Goal: Task Accomplishment & Management: Manage account settings

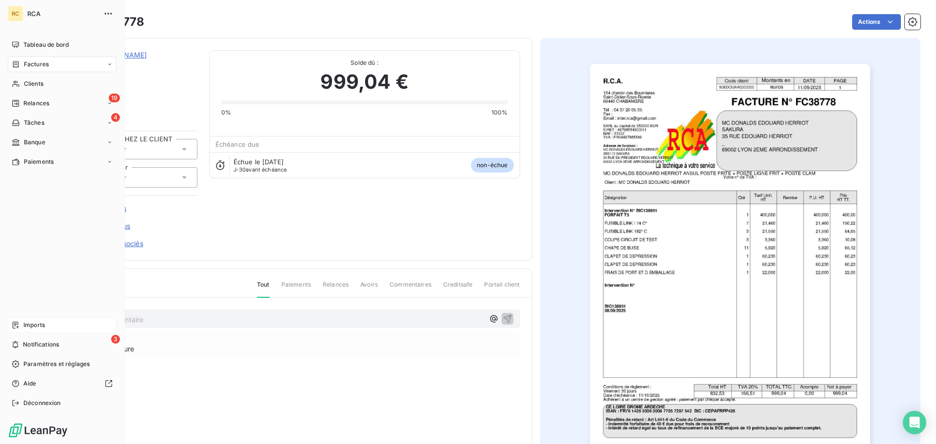
click at [30, 326] on span "Imports" at bounding box center [33, 325] width 21 height 9
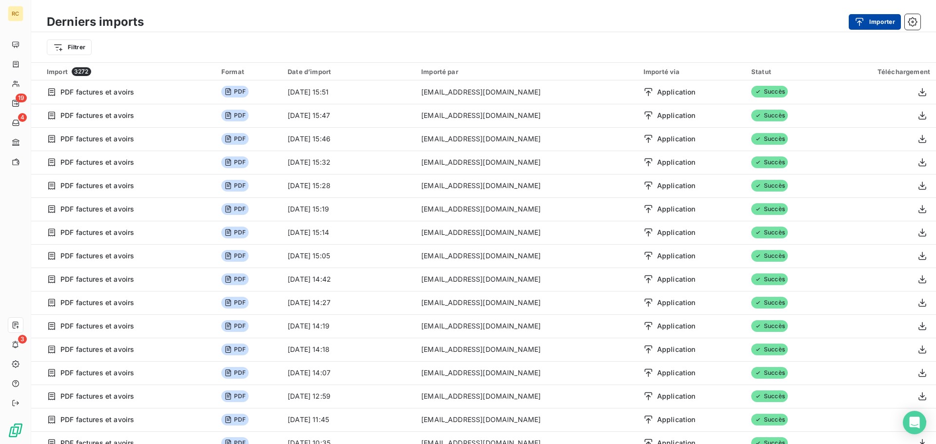
click at [875, 23] on button "Importer" at bounding box center [875, 22] width 52 height 16
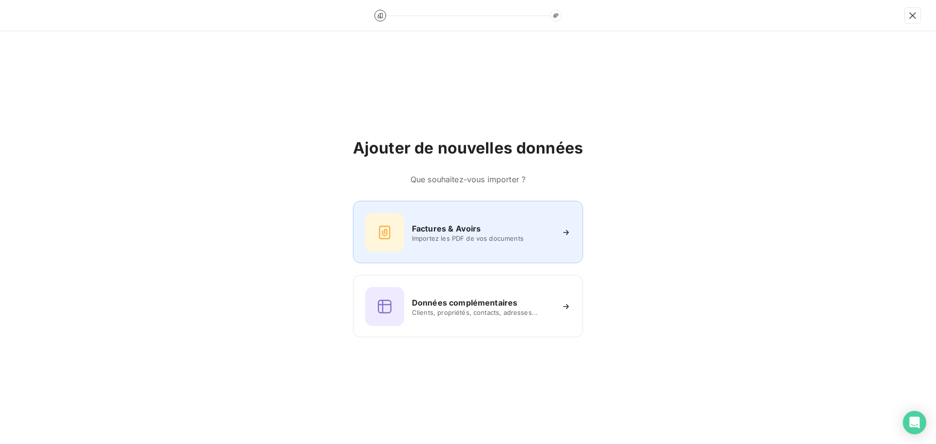
click at [452, 232] on h6 "Factures & Avoirs" at bounding box center [446, 229] width 69 height 12
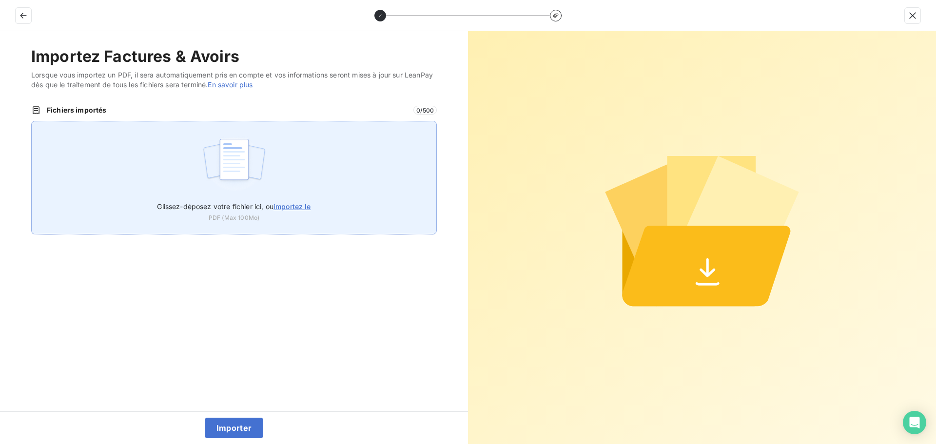
click at [225, 172] on img at bounding box center [234, 164] width 65 height 62
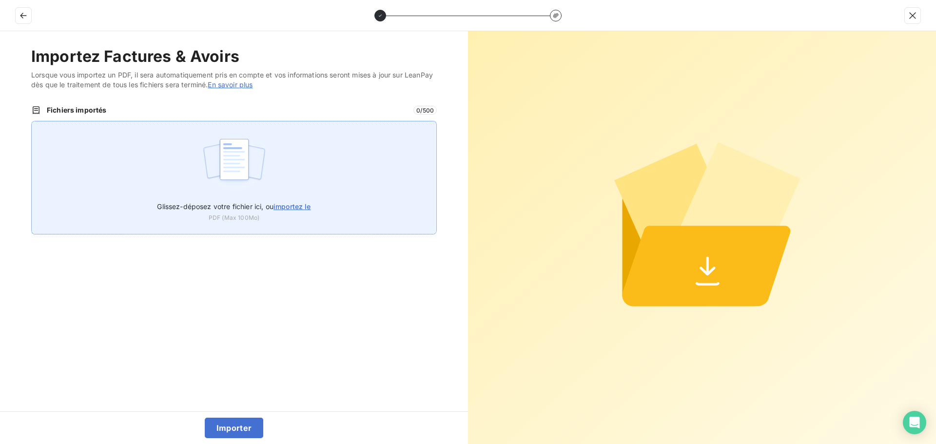
click at [229, 173] on img at bounding box center [234, 164] width 65 height 62
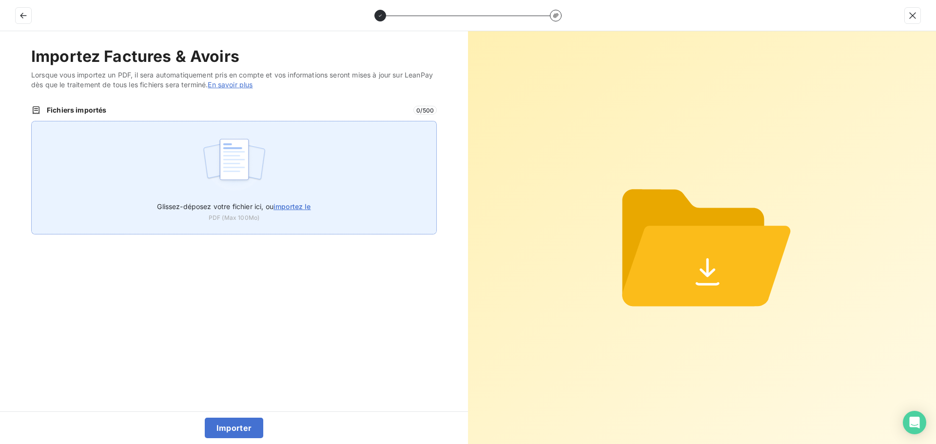
type input "C:\fakepath\FC38783.pdf"
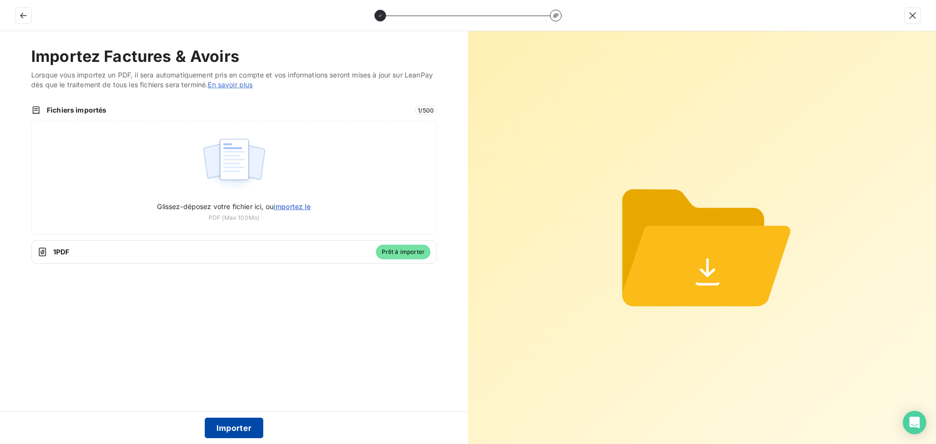
click at [233, 430] on button "Importer" at bounding box center [234, 428] width 59 height 20
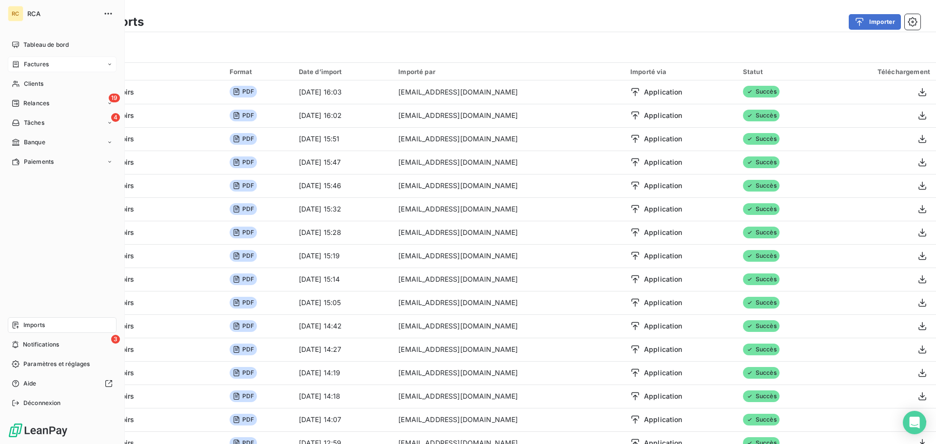
click at [44, 61] on span "Factures" at bounding box center [36, 64] width 25 height 9
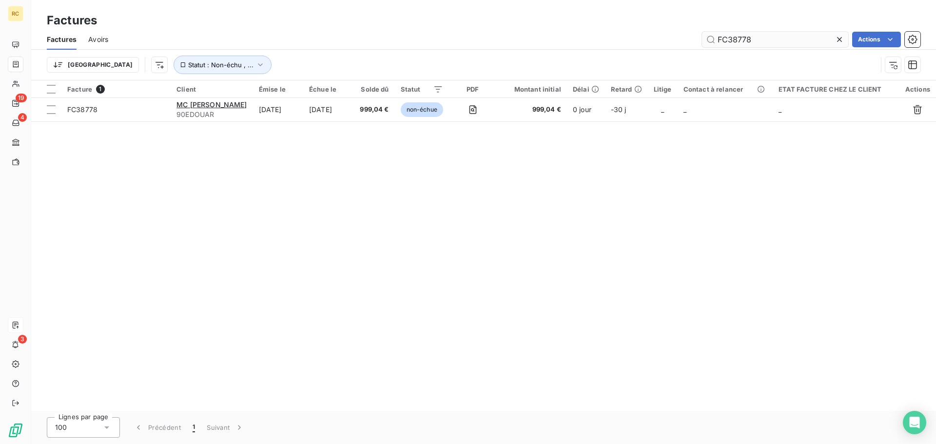
click at [756, 41] on input "FC38778" at bounding box center [775, 40] width 146 height 16
click at [840, 37] on icon at bounding box center [840, 40] width 10 height 10
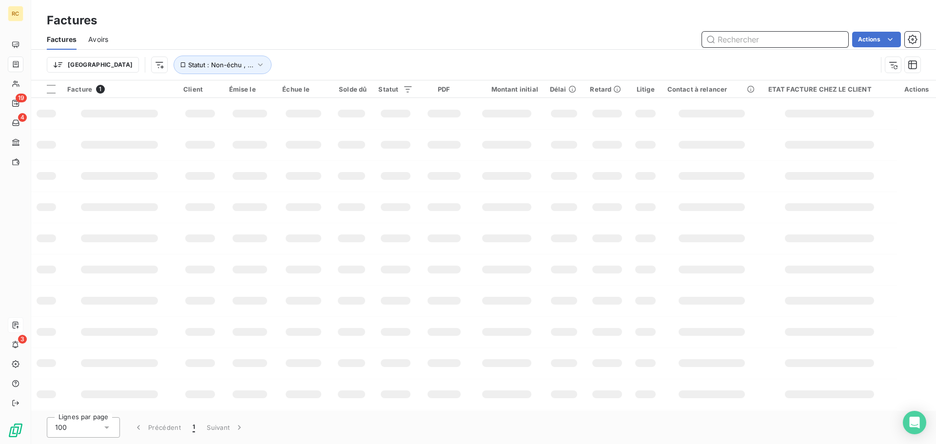
click at [747, 38] on input "text" at bounding box center [775, 40] width 146 height 16
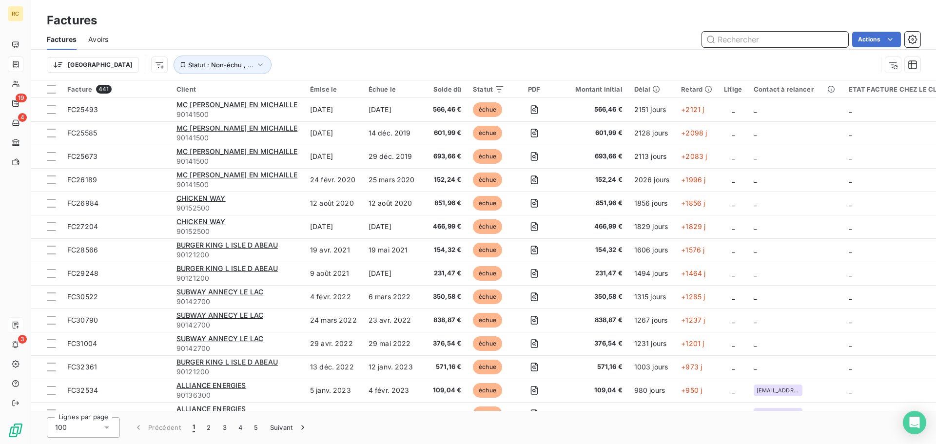
paste input "BIC138608"
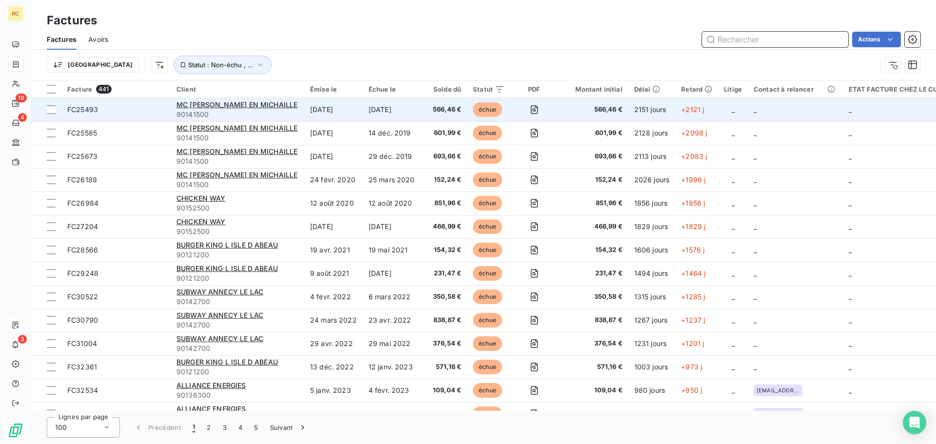
type input "BIC138608"
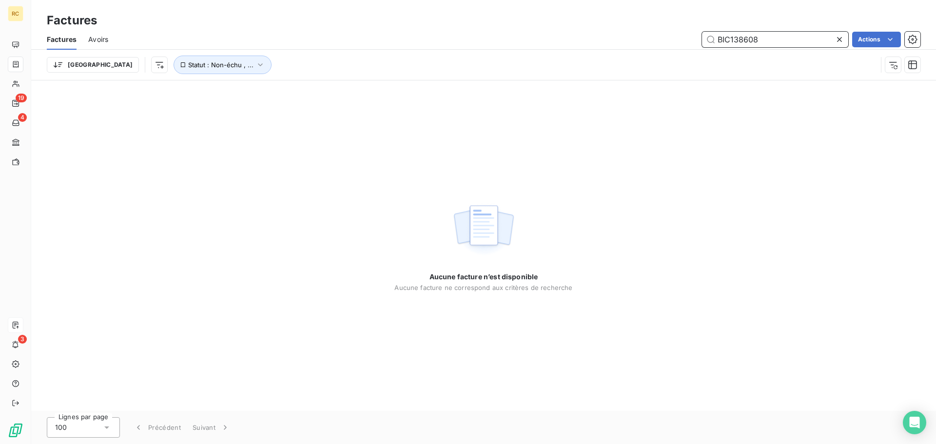
drag, startPoint x: 763, startPoint y: 41, endPoint x: 679, endPoint y: 57, distance: 85.3
click at [679, 57] on div "Factures Avoirs BIC138608 Actions Trier Statut : Non-échu , ..." at bounding box center [483, 54] width 905 height 51
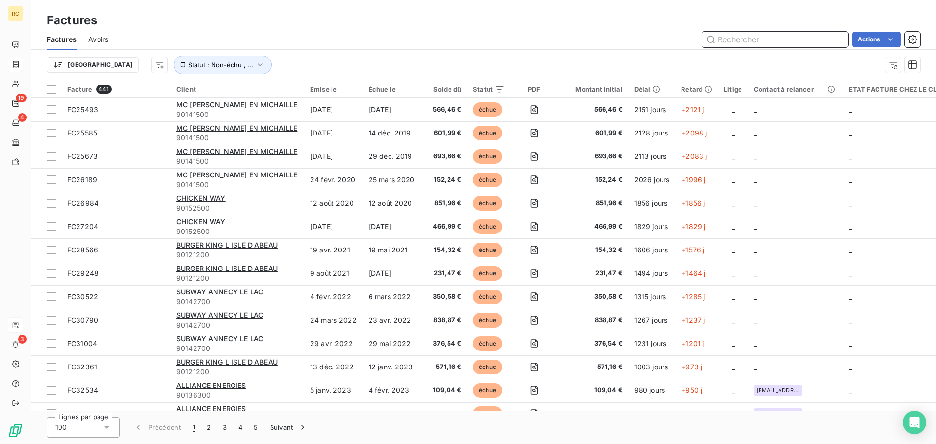
click at [733, 40] on input "text" at bounding box center [775, 40] width 146 height 16
paste input "FC38783"
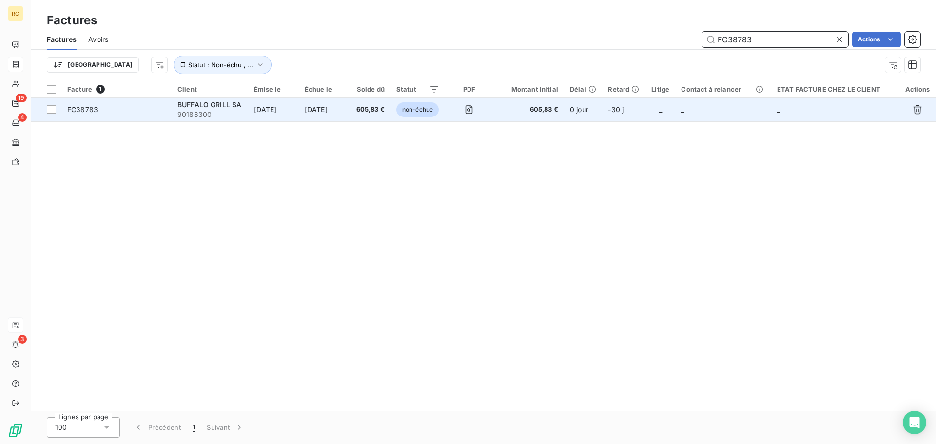
type input "FC38783"
click at [86, 108] on span "FC38783" at bounding box center [82, 109] width 31 height 8
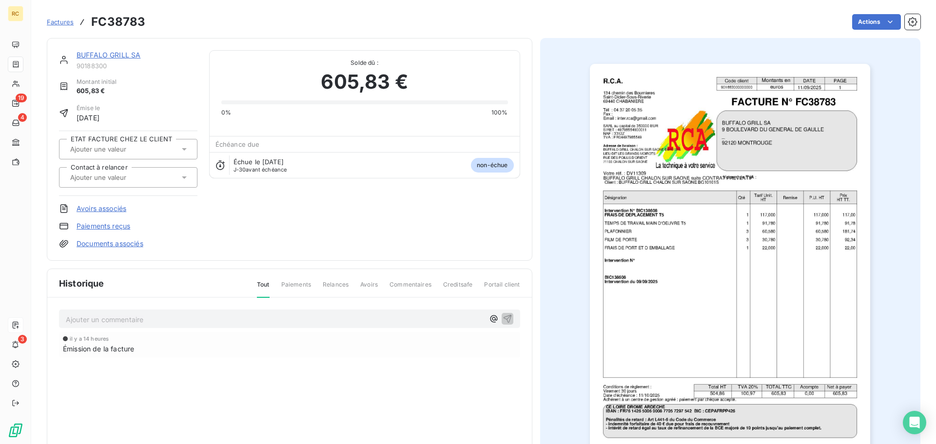
click at [124, 244] on link "Documents associés" at bounding box center [110, 244] width 67 height 10
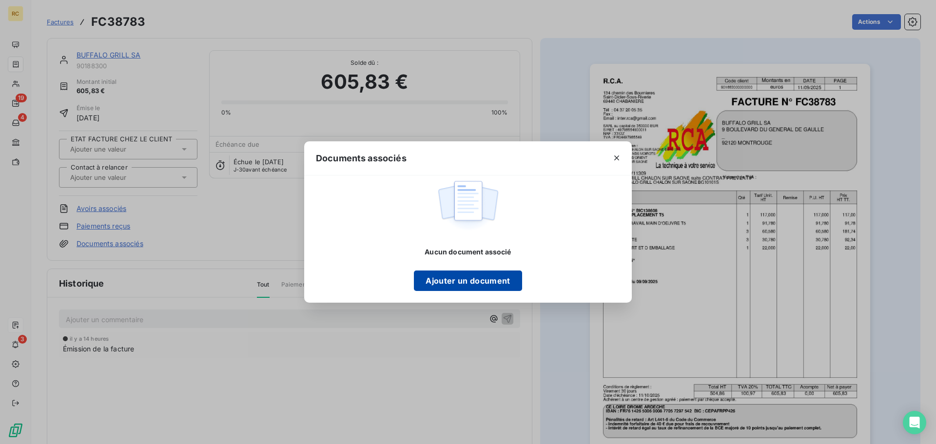
click at [464, 278] on button "Ajouter un document" at bounding box center [468, 281] width 108 height 20
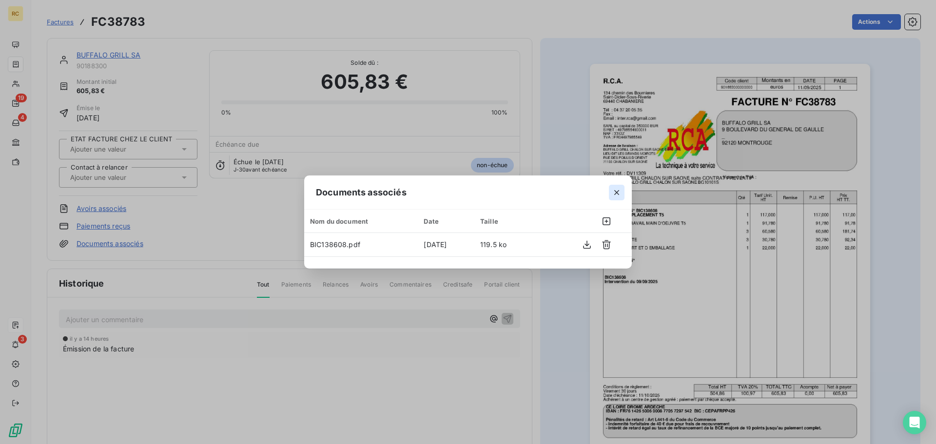
click at [616, 196] on icon "button" at bounding box center [617, 193] width 10 height 10
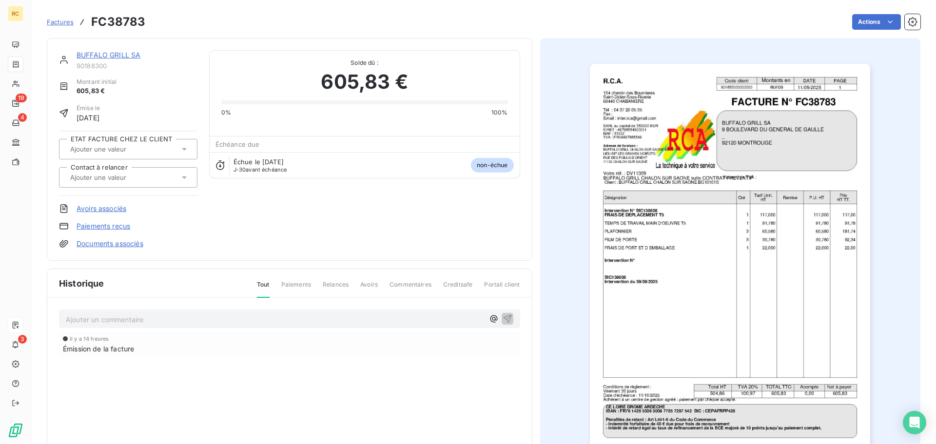
click at [113, 245] on link "Documents associés" at bounding box center [110, 244] width 67 height 10
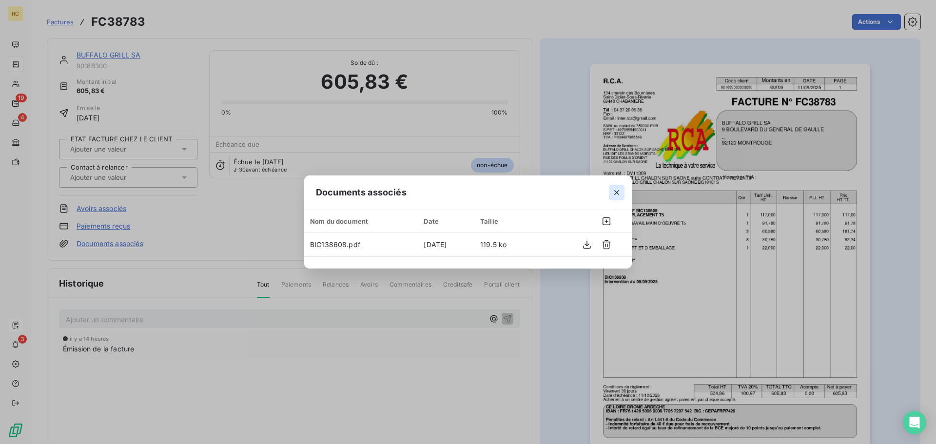
click at [616, 193] on icon "button" at bounding box center [617, 192] width 5 height 5
